Goal: Task Accomplishment & Management: Complete application form

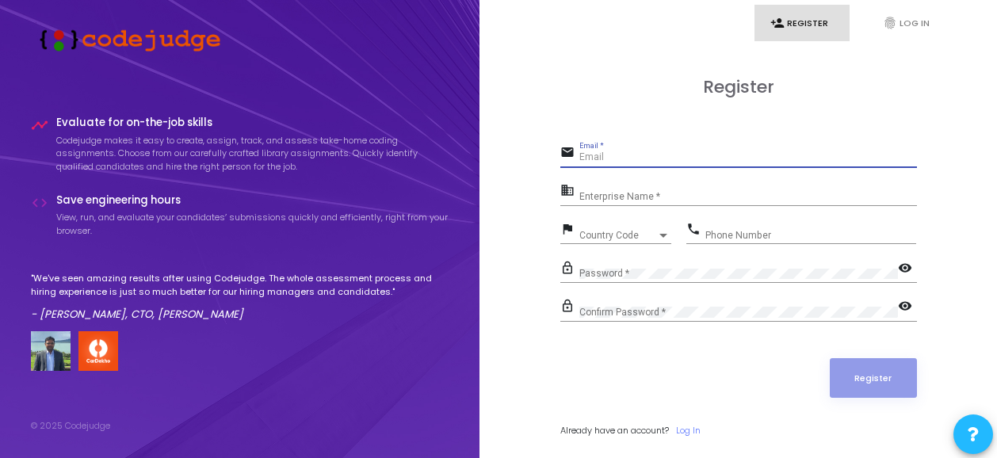
click at [667, 153] on input "Email *" at bounding box center [748, 157] width 338 height 11
type input "[EMAIL_ADDRESS][DOMAIN_NAME]"
click at [644, 201] on input "Enterprise Name *" at bounding box center [748, 196] width 338 height 11
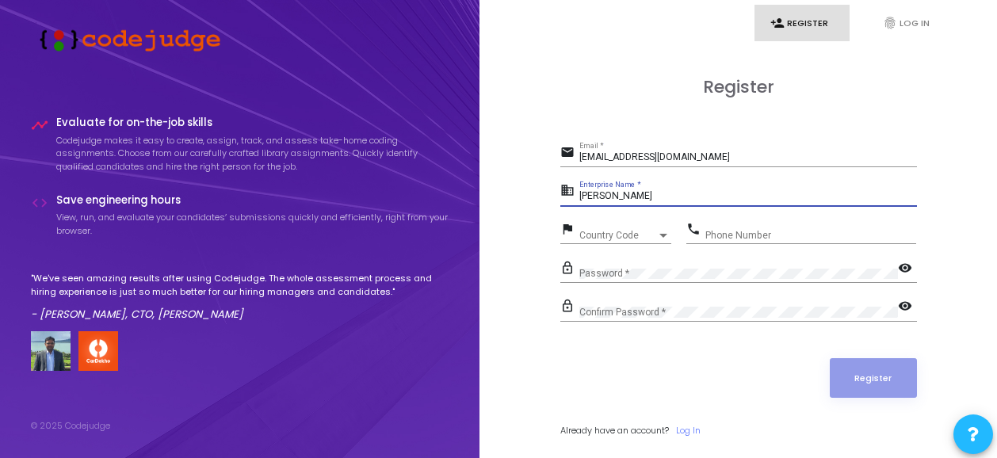
type input "[PERSON_NAME]"
